Goal: Information Seeking & Learning: Learn about a topic

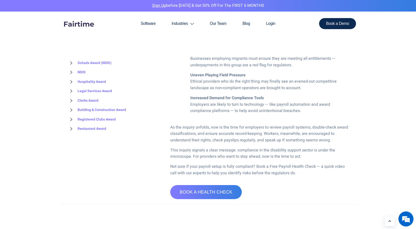
scroll to position [427, 0]
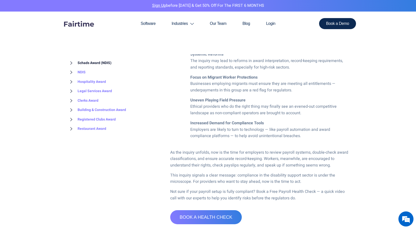
click at [89, 64] on link "Schads Award (NDIS)" at bounding box center [89, 63] width 44 height 10
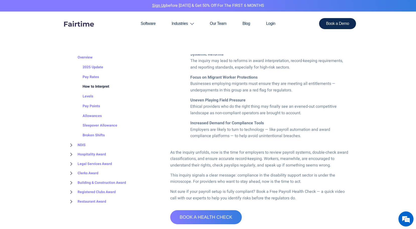
click at [94, 85] on link "How to Interpret" at bounding box center [91, 87] width 37 height 10
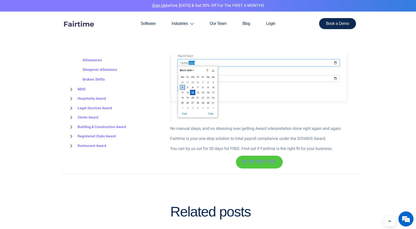
scroll to position [1029, 0]
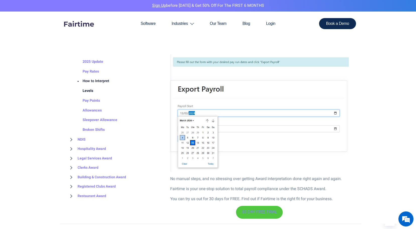
click at [84, 91] on link "Levels" at bounding box center [83, 91] width 21 height 10
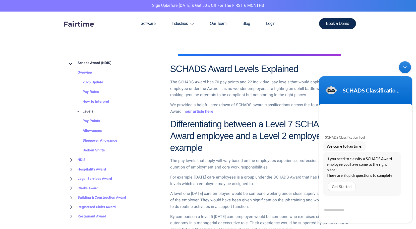
scroll to position [351, 0]
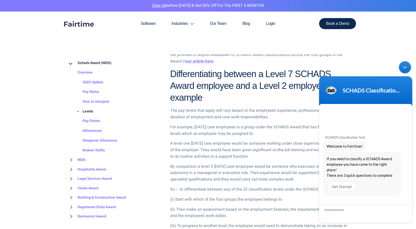
click at [405, 67] on div "Minimize live chat window" at bounding box center [405, 67] width 12 height 12
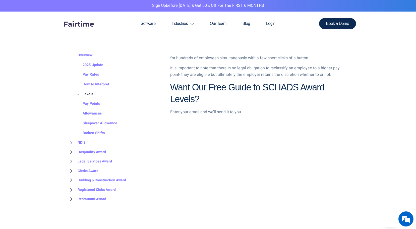
scroll to position [753, 0]
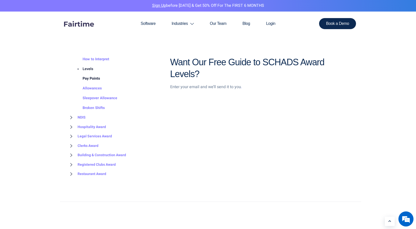
click at [94, 79] on link "Pay Points" at bounding box center [86, 79] width 27 height 10
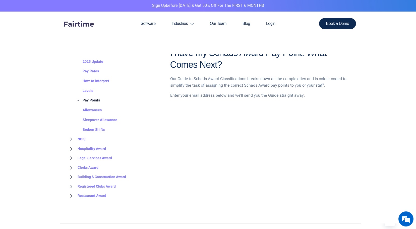
scroll to position [602, 0]
